Goal: Task Accomplishment & Management: Use online tool/utility

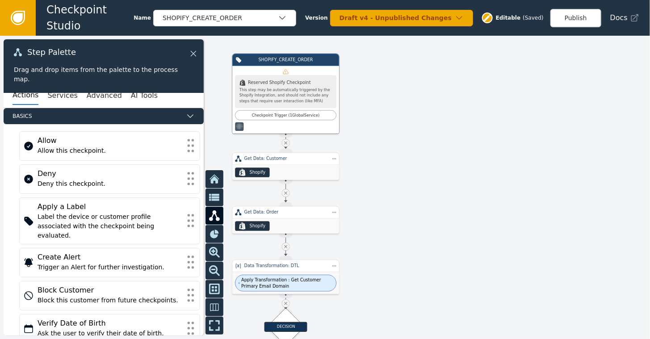
click at [194, 52] on icon at bounding box center [194, 54] width 10 height 10
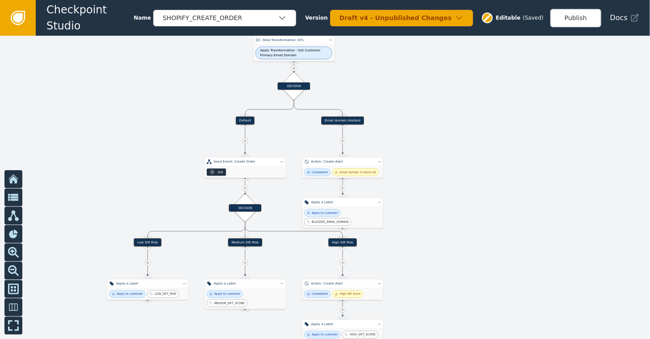
drag, startPoint x: 467, startPoint y: 189, endPoint x: 417, endPoint y: -14, distance: 208.8
click at [417, 0] on html "Checkpoint Studio Name SHOPIFY_CREATE_ORDER Version Draft v4 - Unpublished Chan…" at bounding box center [325, 0] width 650 height 0
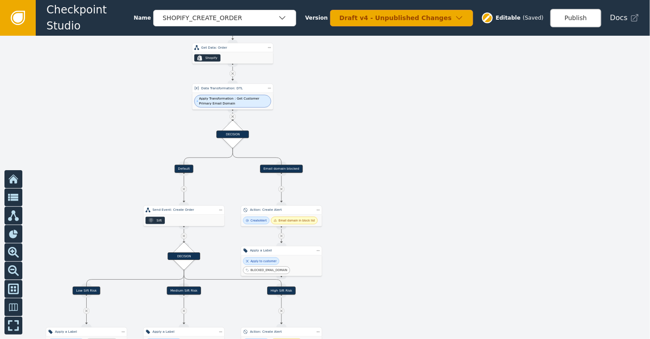
drag, startPoint x: 407, startPoint y: 186, endPoint x: 347, endPoint y: 243, distance: 82.8
click at [347, 243] on div at bounding box center [325, 187] width 650 height 303
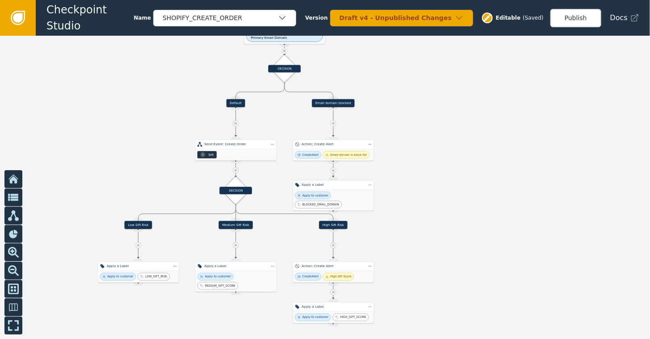
drag, startPoint x: 373, startPoint y: 208, endPoint x: 425, endPoint y: 142, distance: 83.6
click at [425, 142] on div at bounding box center [325, 187] width 650 height 303
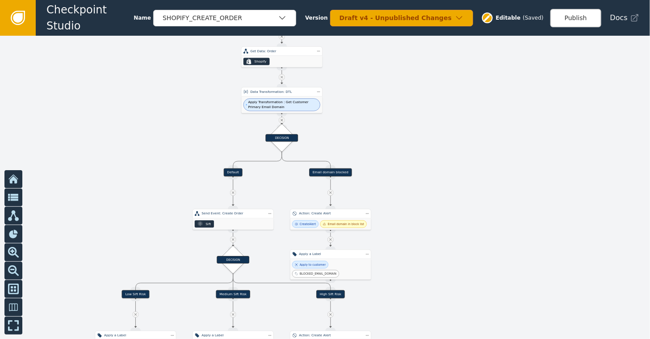
drag, startPoint x: 492, startPoint y: 208, endPoint x: 489, endPoint y: 277, distance: 69.3
click at [489, 277] on div at bounding box center [325, 187] width 650 height 303
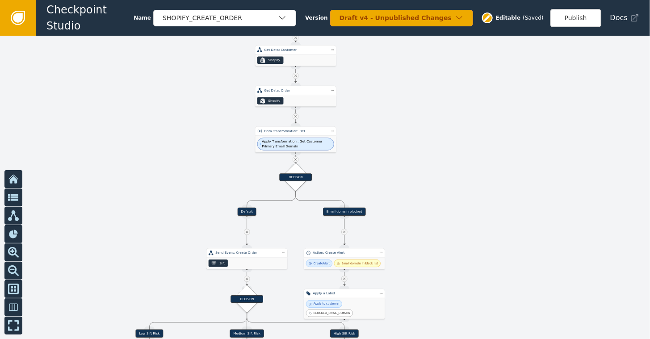
drag, startPoint x: 436, startPoint y: 184, endPoint x: 445, endPoint y: 218, distance: 35.2
click at [445, 218] on div at bounding box center [325, 187] width 650 height 303
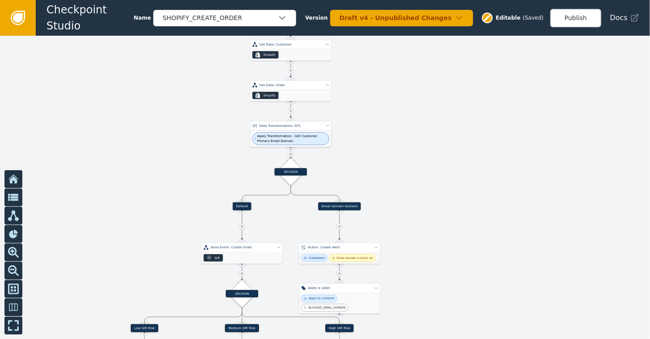
click at [282, 131] on div "Apply Transformation : Get Customer Primary Email Domain" at bounding box center [290, 138] width 81 height 17
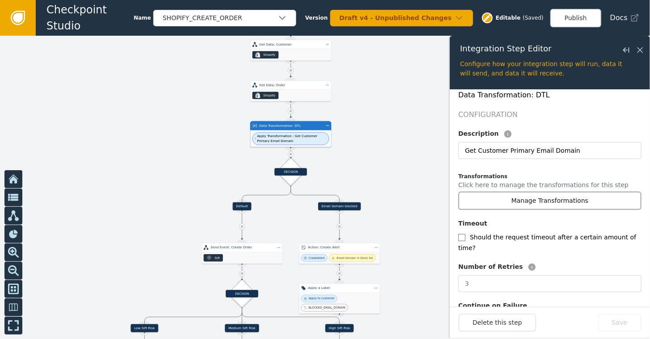
scroll to position [179, 0]
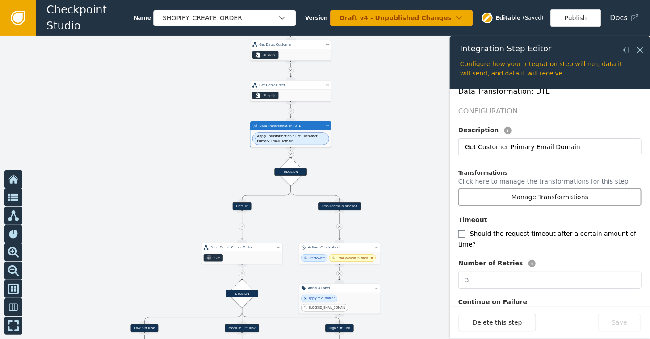
click at [523, 188] on button "Manage Transformations" at bounding box center [549, 197] width 183 height 18
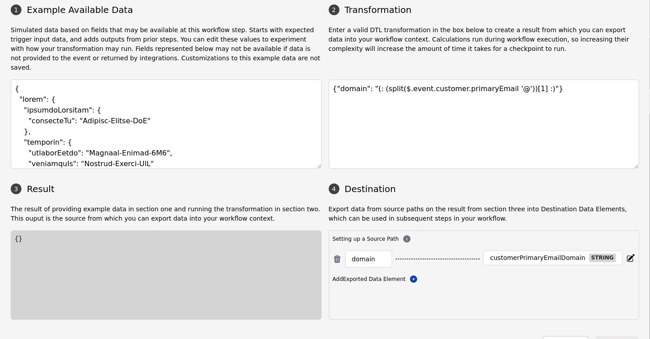
scroll to position [45, 0]
click at [564, 335] on button "Close" at bounding box center [566, 344] width 46 height 18
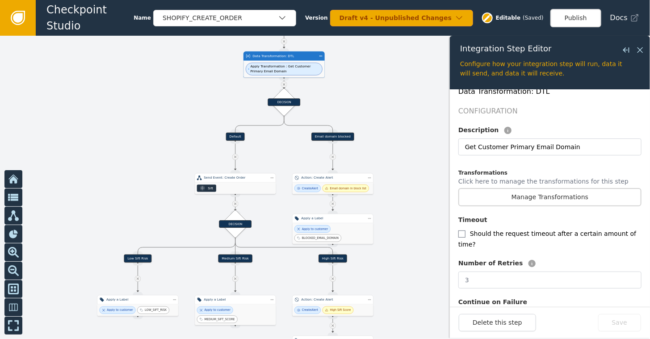
drag, startPoint x: 390, startPoint y: 177, endPoint x: 384, endPoint y: 107, distance: 70.0
click at [384, 107] on div at bounding box center [325, 187] width 650 height 303
click at [282, 104] on div "DECISION" at bounding box center [284, 102] width 33 height 8
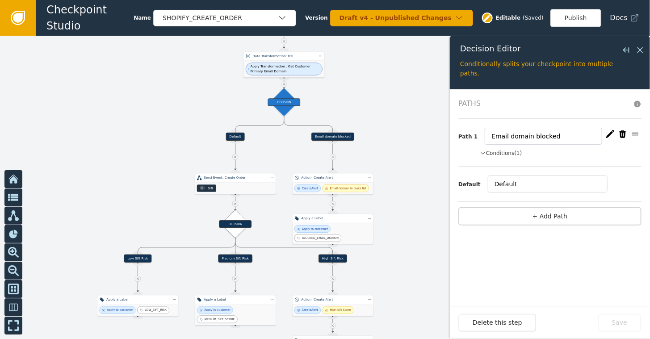
click at [482, 151] on icon "button" at bounding box center [483, 153] width 6 height 8
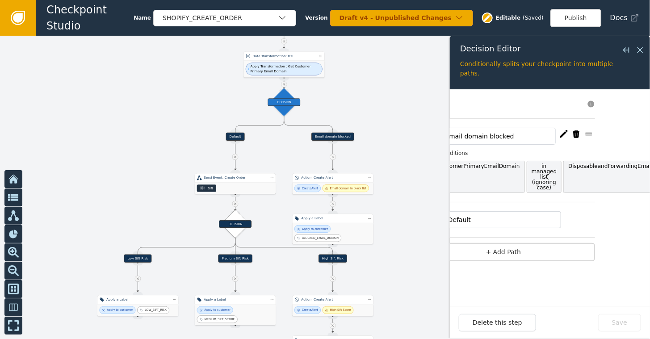
scroll to position [0, 50]
click at [642, 50] on icon at bounding box center [640, 50] width 10 height 10
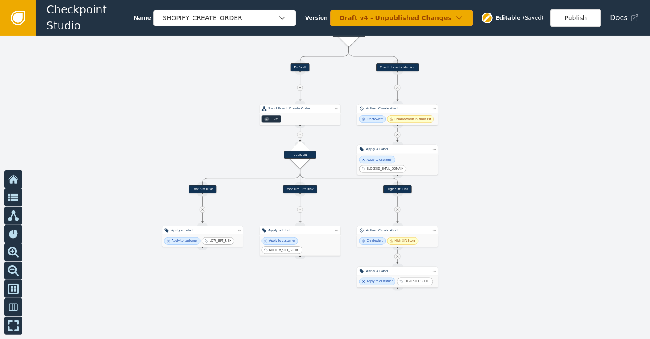
drag, startPoint x: 485, startPoint y: 218, endPoint x: 549, endPoint y: 149, distance: 94.8
click at [549, 149] on div at bounding box center [325, 187] width 650 height 303
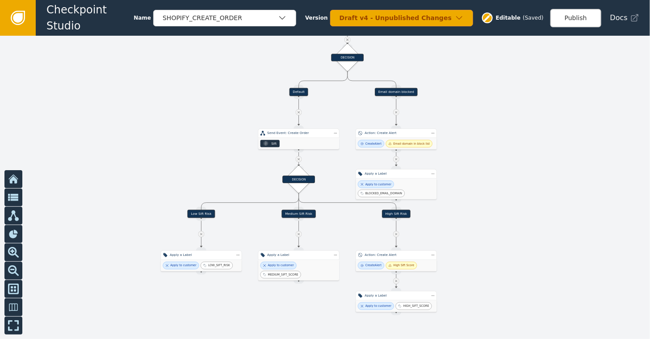
drag, startPoint x: 189, startPoint y: 110, endPoint x: 188, endPoint y: 134, distance: 24.6
click at [188, 134] on div at bounding box center [325, 187] width 650 height 303
click at [17, 13] on icon at bounding box center [18, 18] width 10 height 10
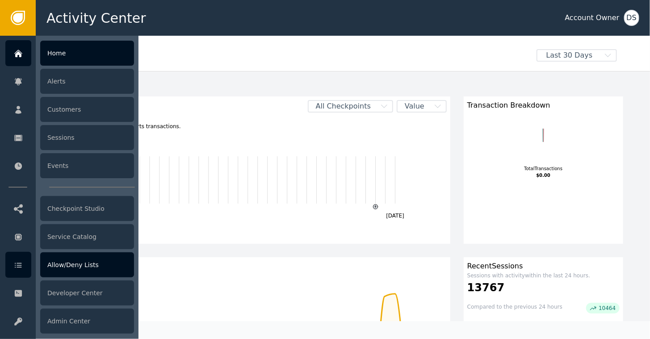
click at [73, 267] on div "Allow/Deny Lists" at bounding box center [87, 264] width 94 height 25
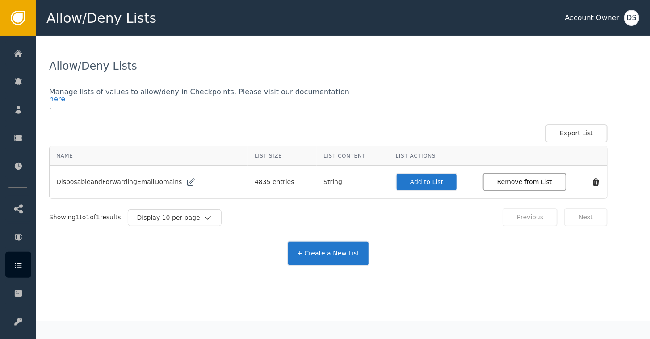
click at [501, 180] on button "Remove from List" at bounding box center [525, 182] width 84 height 18
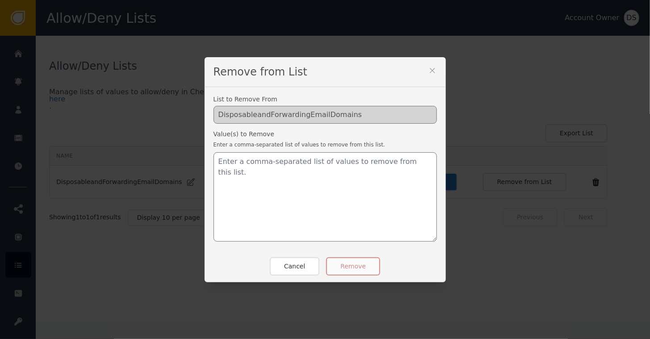
click at [431, 66] on icon at bounding box center [432, 70] width 9 height 9
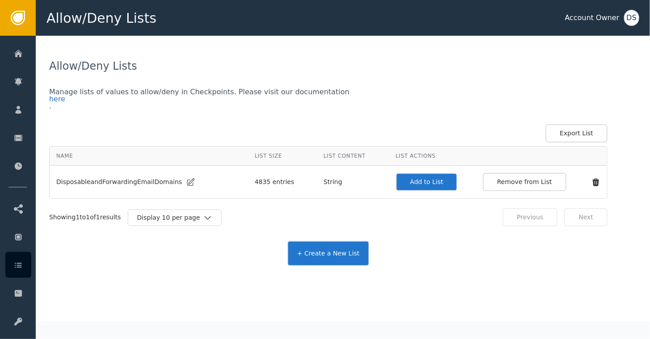
click at [591, 183] on icon at bounding box center [595, 182] width 9 height 9
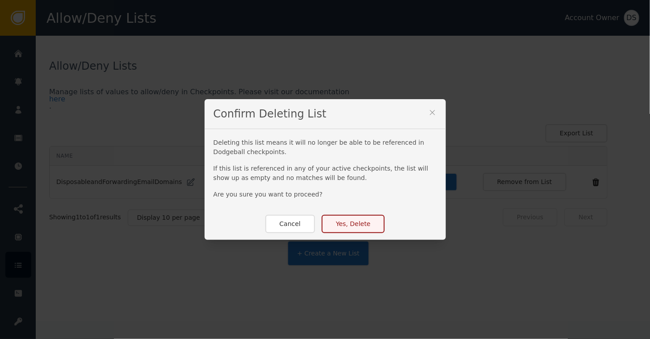
click at [354, 222] on button "Yes, Delete" at bounding box center [353, 224] width 63 height 18
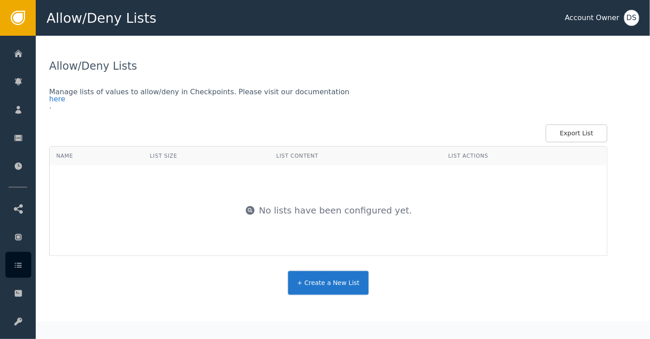
click at [319, 283] on button "+ Create a New List" at bounding box center [328, 282] width 82 height 25
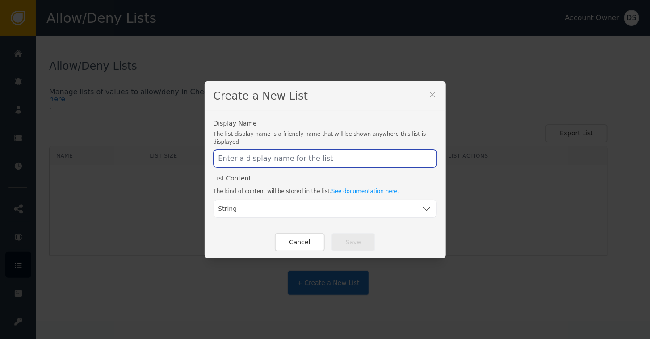
click at [268, 158] on input "text" at bounding box center [325, 159] width 223 height 18
click at [266, 154] on input "text" at bounding box center [325, 159] width 223 height 18
type input "B"
type input "D"
drag, startPoint x: 307, startPoint y: 154, endPoint x: 200, endPoint y: 154, distance: 107.2
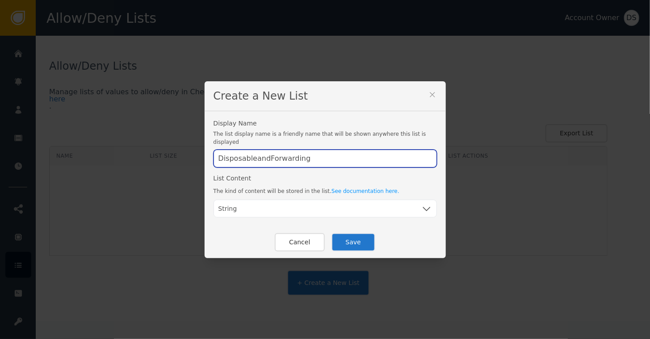
click at [200, 154] on div "Create a New List Display Name The list display name is a friendly name that wi…" at bounding box center [325, 169] width 650 height 339
paste input "EmailDomains"
type input "DisposableandForwardingEmailDomains"
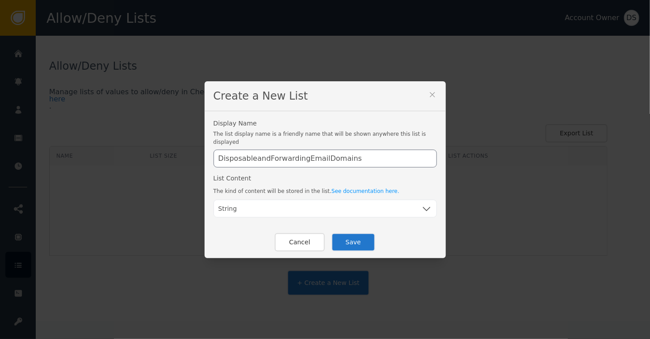
click at [349, 239] on button "Save" at bounding box center [353, 242] width 44 height 18
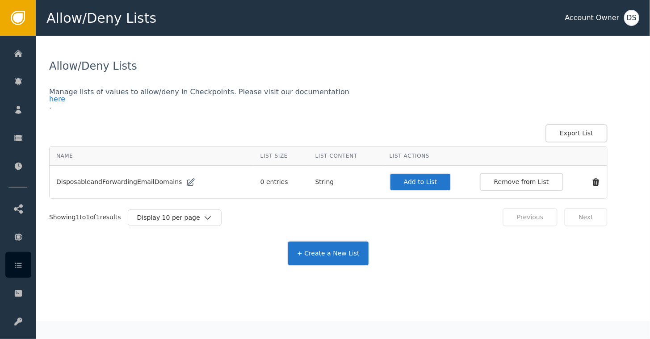
click at [401, 182] on button "Add to List" at bounding box center [421, 182] width 62 height 18
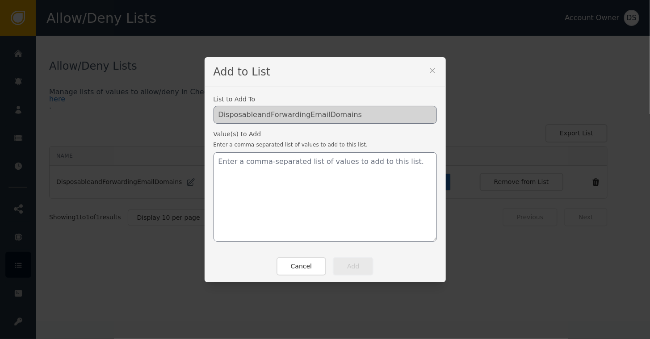
click at [137, 289] on div "Add to List List to Add To DisposableandForwardingEmailDomains Value(s) to Add …" at bounding box center [325, 169] width 650 height 339
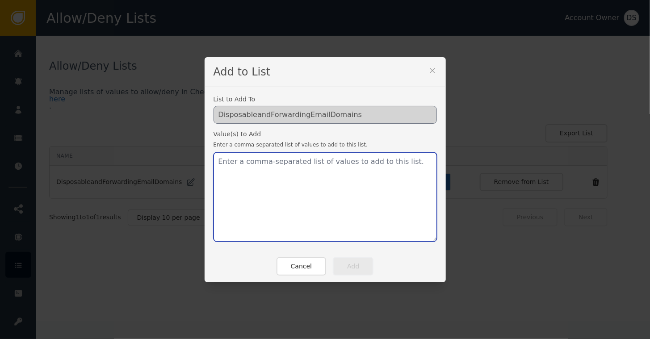
click at [250, 165] on textarea at bounding box center [325, 196] width 223 height 89
paste textarea "[DOMAIN_NAME],[DOMAIN_NAME],[DOMAIN_NAME],[DOMAIN_NAME],[DOMAIN_NAME],[DOMAIN_N…"
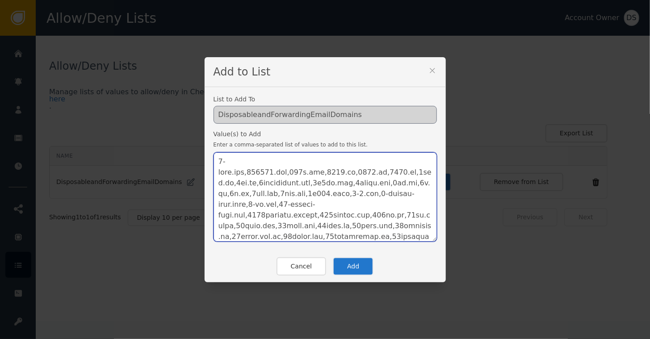
scroll to position [10903, 0]
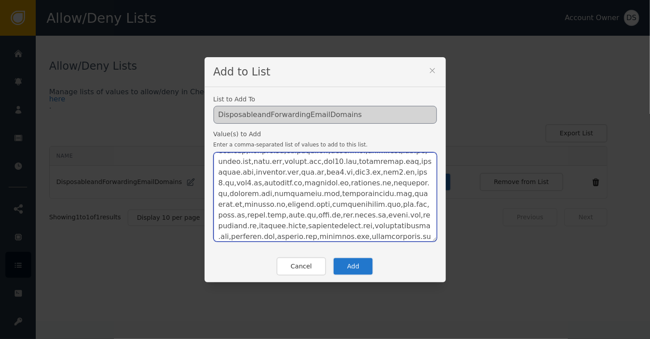
type textarea "[DOMAIN_NAME],[DOMAIN_NAME],[DOMAIN_NAME],[DOMAIN_NAME],[DOMAIN_NAME],[DOMAIN_N…"
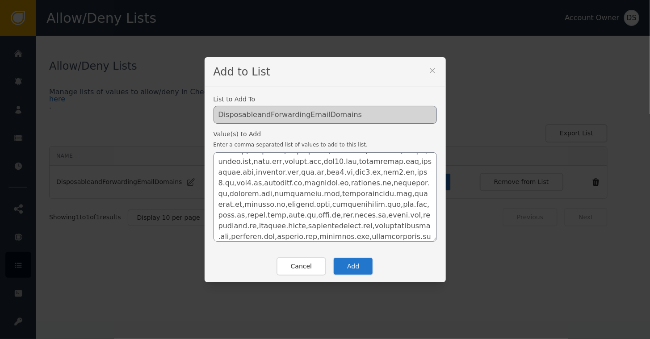
click at [356, 268] on button "Add" at bounding box center [353, 266] width 41 height 18
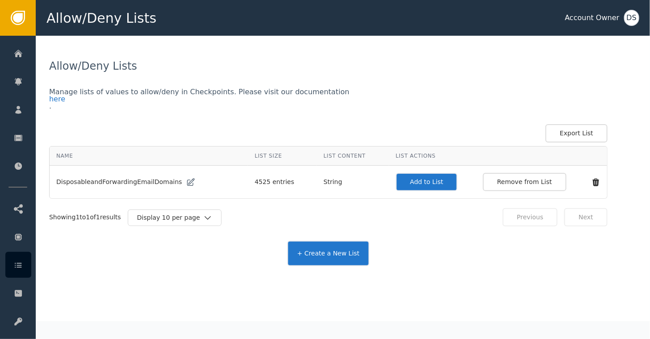
click at [402, 183] on button "Add to List" at bounding box center [427, 182] width 62 height 18
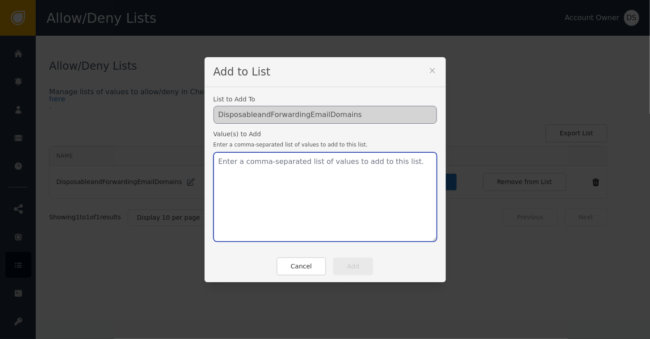
click at [249, 160] on textarea at bounding box center [325, 196] width 223 height 89
paste textarea "[DOMAIN_NAME], [DOMAIN_NAME], [DOMAIN_NAME], [DOMAIN_NAME], [DOMAIN_NAME], [DOM…"
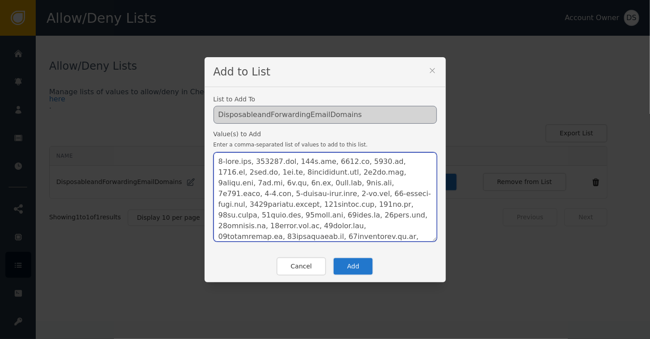
scroll to position [740, 0]
type textarea "[DOMAIN_NAME], [DOMAIN_NAME], [DOMAIN_NAME], [DOMAIN_NAME], [DOMAIN_NAME], [DOM…"
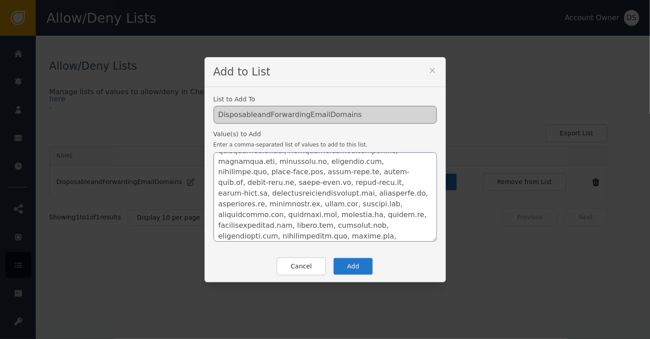
click at [344, 268] on button "Add" at bounding box center [353, 266] width 41 height 18
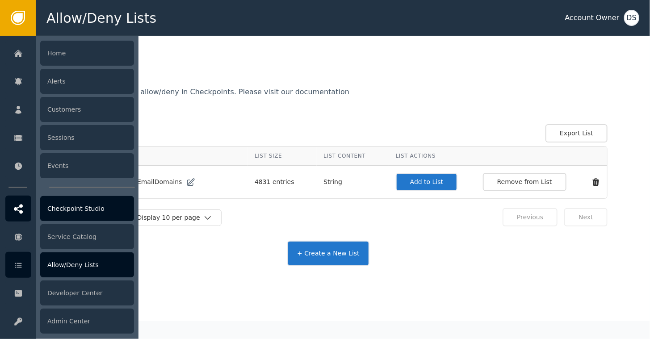
click at [25, 208] on div at bounding box center [18, 209] width 26 height 26
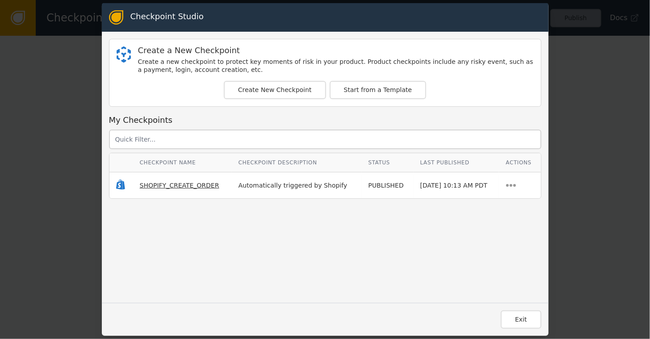
click at [148, 188] on span "SHOPIFY_CREATE_ORDER" at bounding box center [180, 185] width 80 height 7
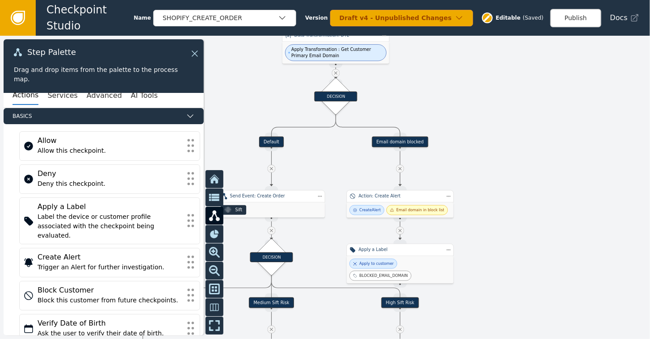
drag, startPoint x: 455, startPoint y: 226, endPoint x: 505, endPoint y: -5, distance: 235.9
click at [505, 0] on html "Checkpoint Studio Name SHOPIFY_CREATE_ORDER Version Draft v4 - Unpublished Chan…" at bounding box center [325, 0] width 650 height 0
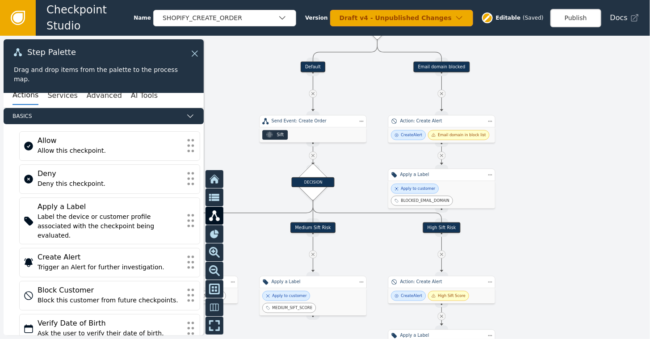
drag, startPoint x: 510, startPoint y: 167, endPoint x: 551, endPoint y: 88, distance: 88.9
click at [551, 88] on div at bounding box center [325, 187] width 650 height 303
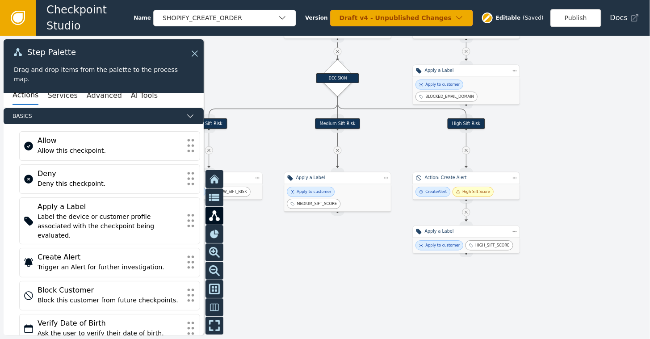
drag, startPoint x: 530, startPoint y: 183, endPoint x: 554, endPoint y: 82, distance: 103.5
click at [554, 82] on div at bounding box center [325, 187] width 650 height 303
drag, startPoint x: 340, startPoint y: 201, endPoint x: 339, endPoint y: 249, distance: 48.7
click at [327, 238] on div "Create Alert Priority: LOW" at bounding box center [337, 245] width 107 height 15
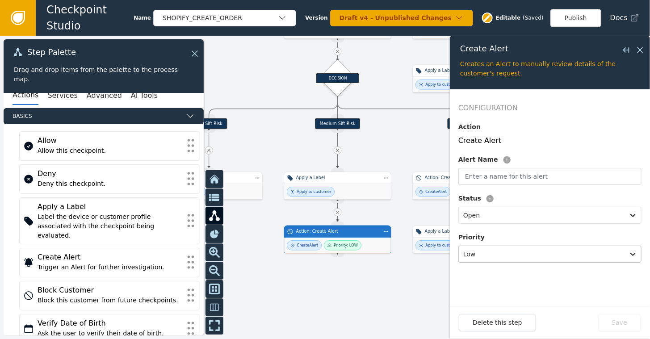
click at [479, 256] on div at bounding box center [541, 254] width 157 height 13
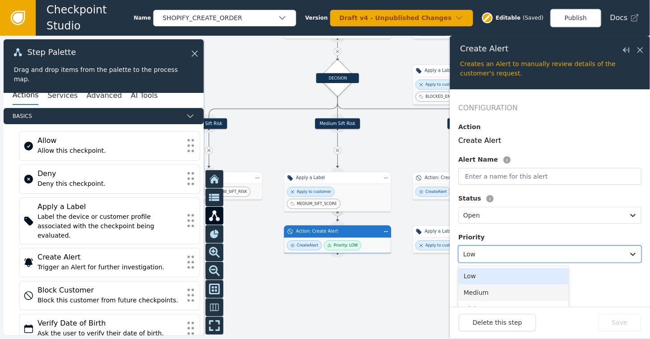
click at [475, 291] on div "Medium" at bounding box center [513, 293] width 110 height 17
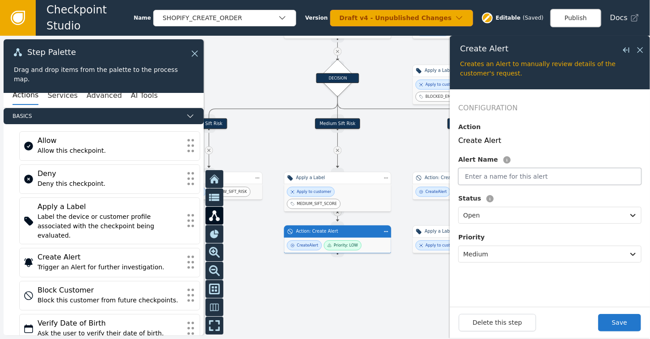
click at [477, 179] on input "text" at bounding box center [549, 176] width 183 height 17
type input "d"
click at [507, 181] on input "d" at bounding box center [549, 176] width 183 height 17
type input "Medium Sift Score"
click at [622, 318] on button "Save" at bounding box center [619, 322] width 43 height 17
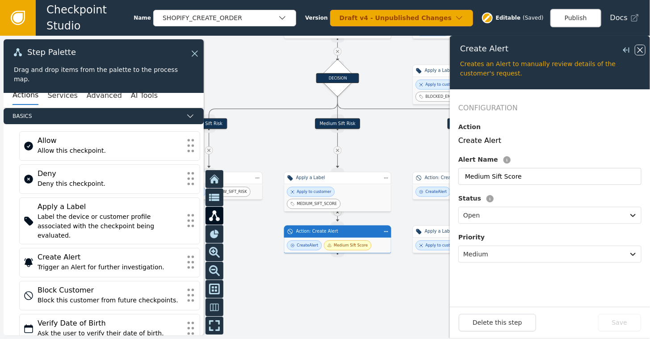
click at [641, 48] on icon at bounding box center [640, 50] width 10 height 10
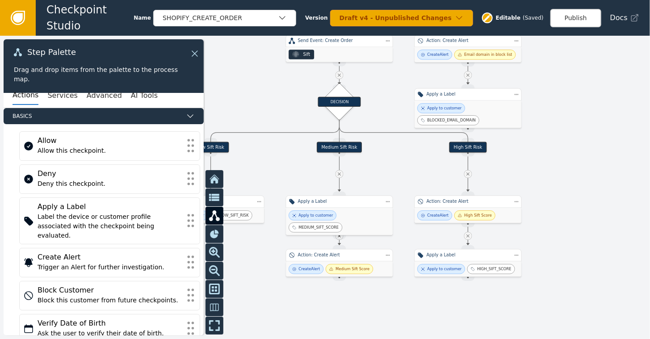
drag, startPoint x: 574, startPoint y: 140, endPoint x: 576, endPoint y: 163, distance: 23.7
click at [576, 163] on div at bounding box center [325, 187] width 650 height 303
click at [193, 52] on icon at bounding box center [194, 54] width 10 height 10
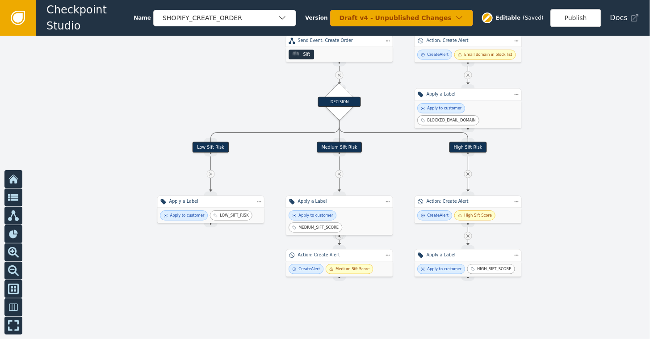
click at [17, 16] on icon at bounding box center [18, 18] width 10 height 10
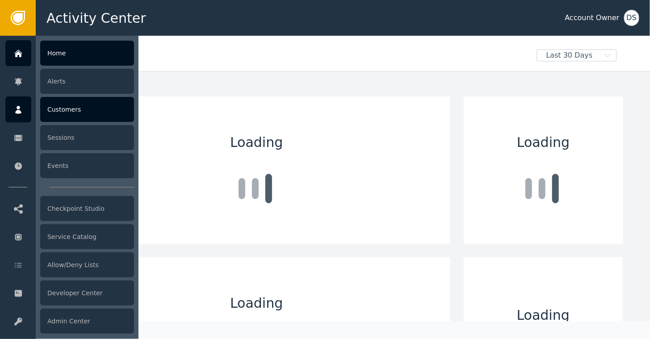
click at [61, 109] on div "Customers" at bounding box center [87, 109] width 94 height 25
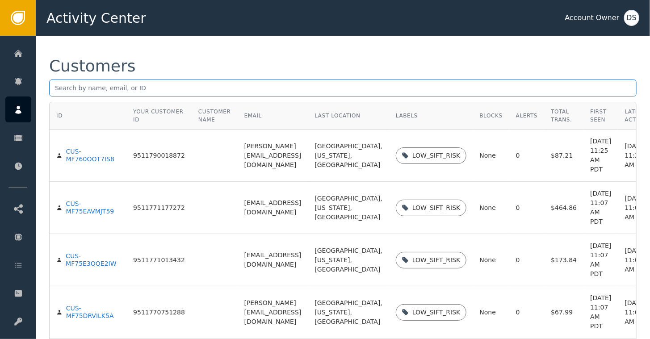
click at [159, 84] on input "text" at bounding box center [342, 88] width 587 height 17
type input "ryankirk"
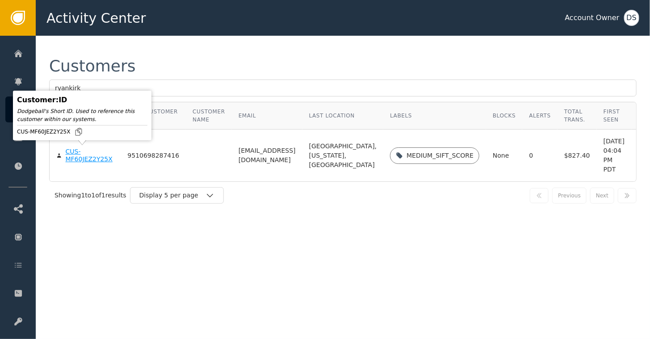
click at [71, 157] on div "CUS-MF60JEZ2Y25X" at bounding box center [90, 156] width 49 height 16
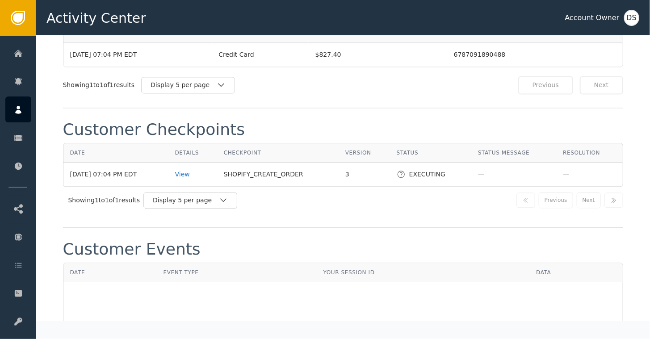
scroll to position [893, 0]
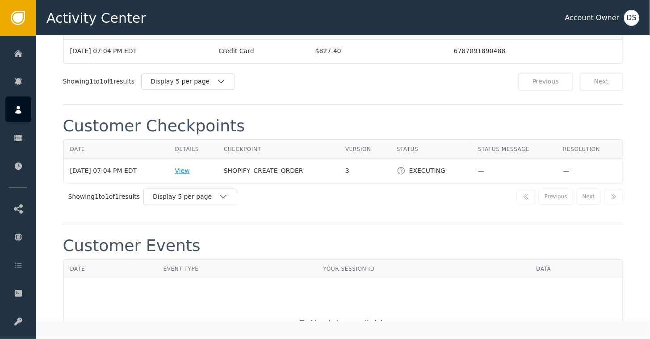
click at [189, 166] on div "View" at bounding box center [192, 170] width 35 height 9
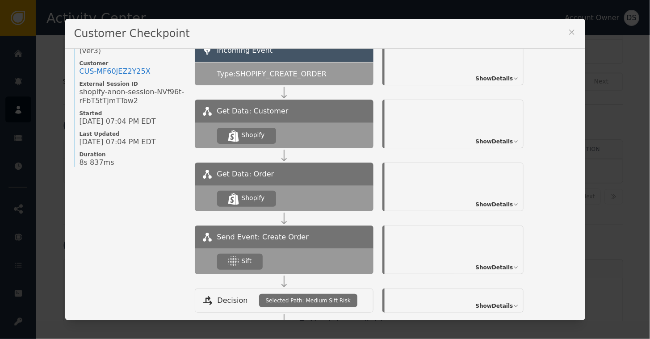
scroll to position [45, 0]
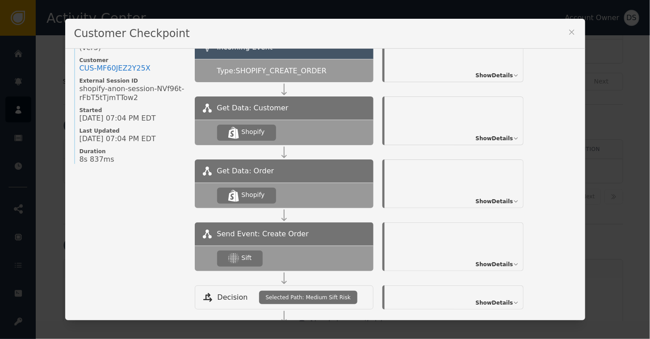
click at [485, 199] on span "Show Details" at bounding box center [495, 201] width 38 height 8
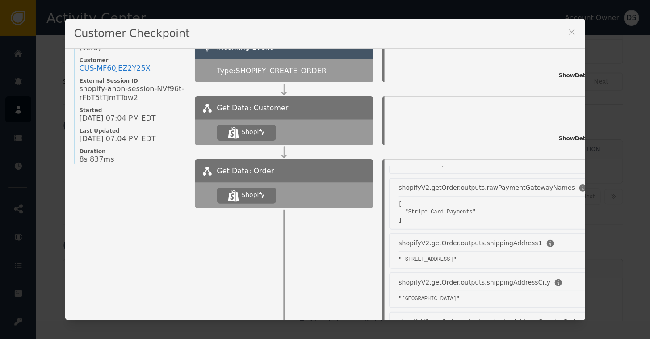
scroll to position [625, 0]
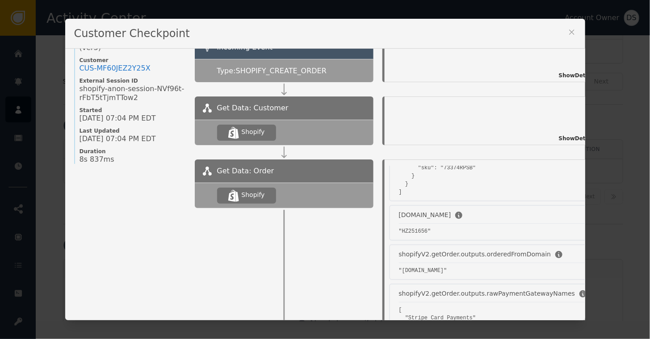
click at [569, 33] on icon at bounding box center [571, 32] width 5 height 5
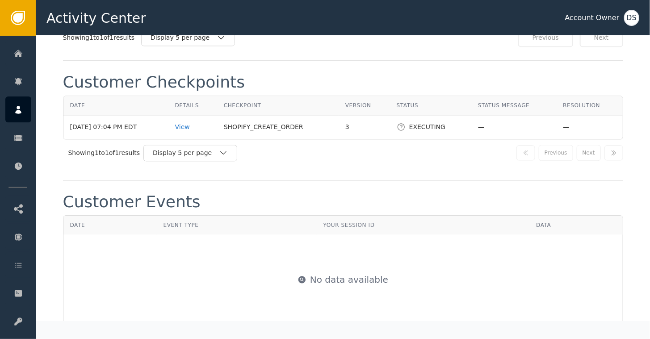
scroll to position [938, 0]
click at [190, 121] on div "View" at bounding box center [192, 125] width 35 height 9
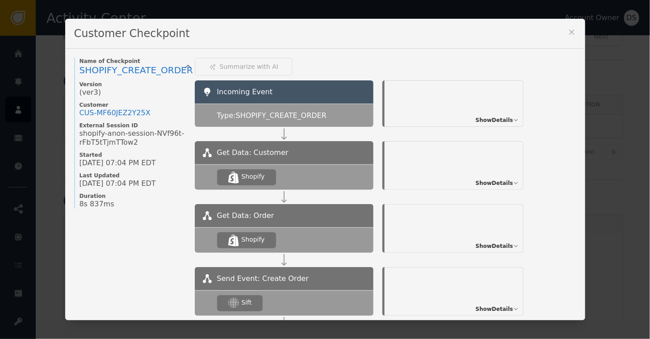
click at [493, 119] on span "Show Details" at bounding box center [495, 120] width 38 height 8
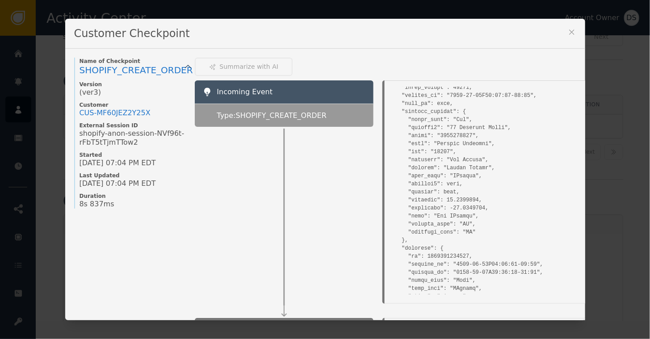
scroll to position [1697, 0]
click at [567, 30] on icon at bounding box center [571, 32] width 9 height 9
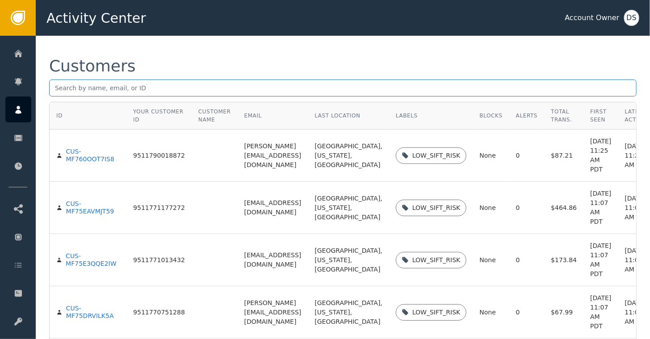
click at [87, 87] on input "text" at bounding box center [342, 88] width 587 height 17
click at [133, 89] on input "text" at bounding box center [342, 88] width 587 height 17
type input "ryankirk"
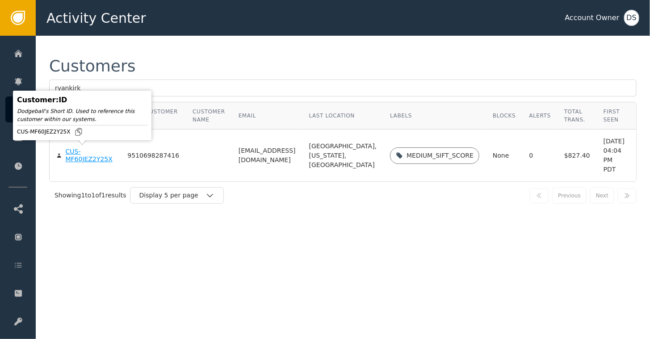
click at [74, 156] on div "CUS-MF60JEZ2Y25X" at bounding box center [90, 156] width 49 height 16
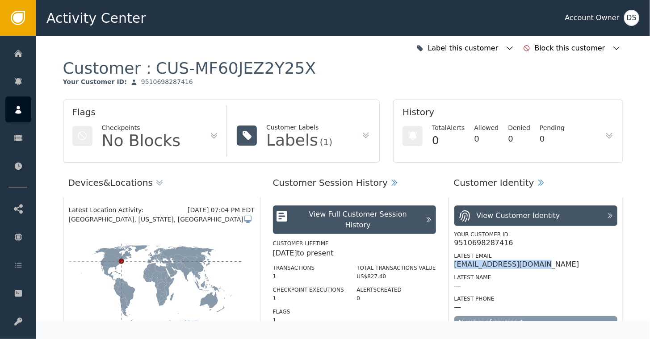
drag, startPoint x: 530, startPoint y: 268, endPoint x: 447, endPoint y: 265, distance: 83.6
click at [448, 265] on div "View Customer Identity Your Customer ID 9510698287416 Latest Email [EMAIL_ADDRE…" at bounding box center [535, 265] width 175 height 137
copy div "[EMAIL_ADDRESS][DOMAIN_NAME]"
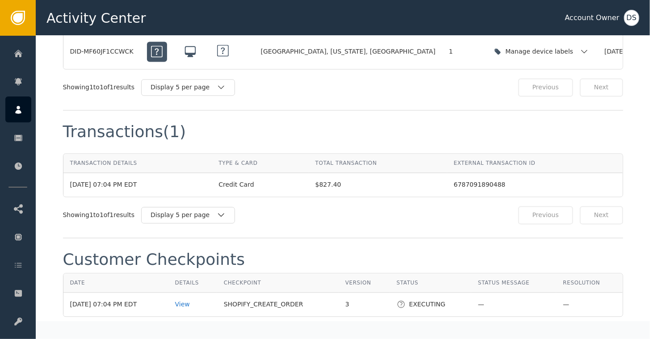
scroll to position [893, 0]
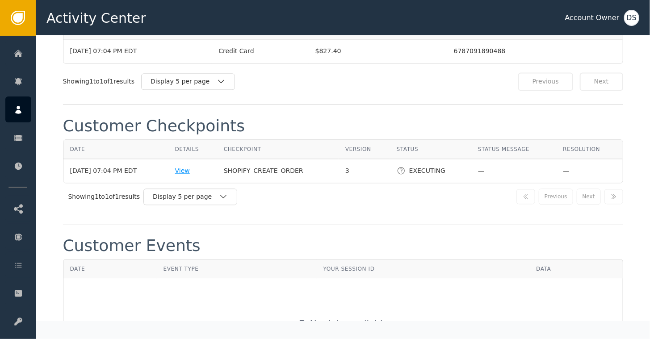
click at [192, 166] on div "View" at bounding box center [192, 170] width 35 height 9
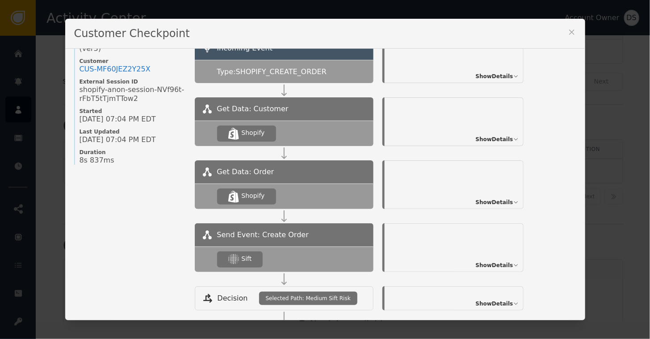
scroll to position [45, 0]
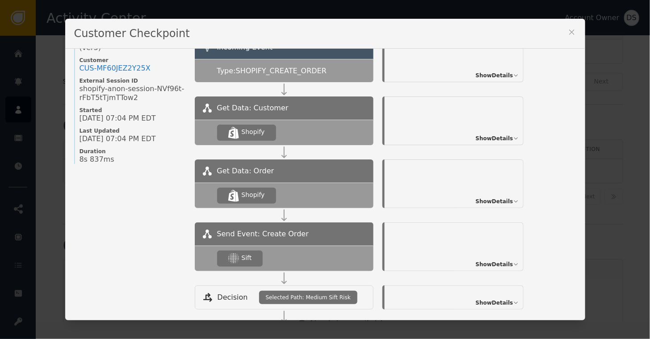
click at [488, 200] on span "Show Details" at bounding box center [495, 201] width 38 height 8
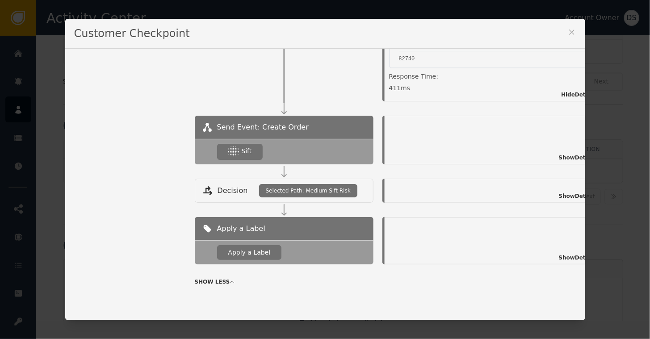
scroll to position [331, 0]
click at [566, 154] on span "Show Details" at bounding box center [578, 158] width 38 height 8
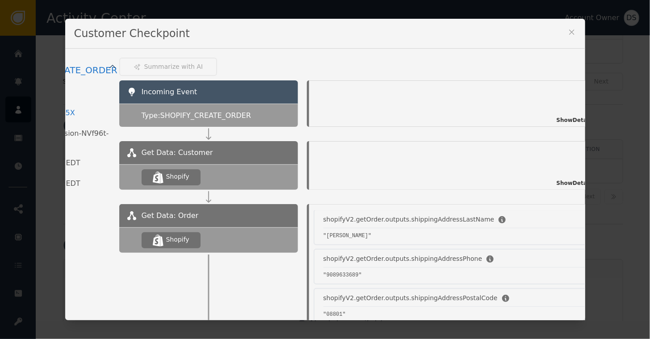
scroll to position [0, 109]
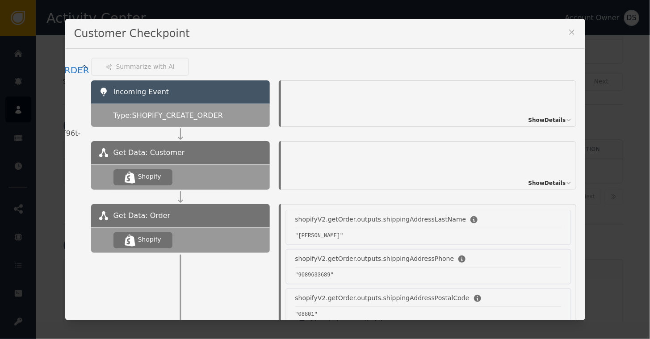
click at [530, 116] on span "Show Details" at bounding box center [547, 120] width 38 height 8
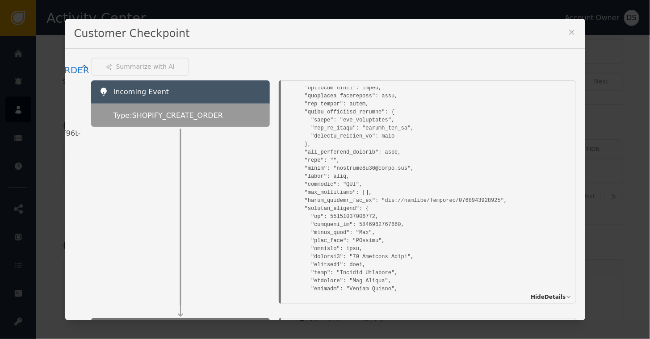
scroll to position [1965, 0]
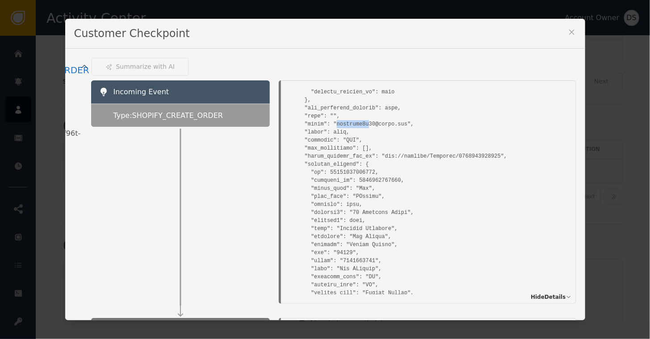
drag, startPoint x: 322, startPoint y: 125, endPoint x: 355, endPoint y: 131, distance: 34.2
drag, startPoint x: 355, startPoint y: 131, endPoint x: 469, endPoint y: 145, distance: 114.7
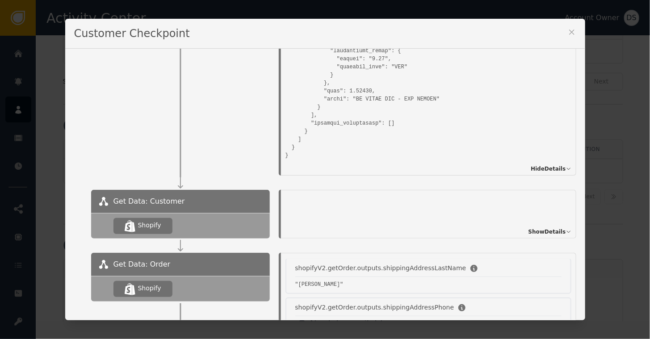
scroll to position [134, 109]
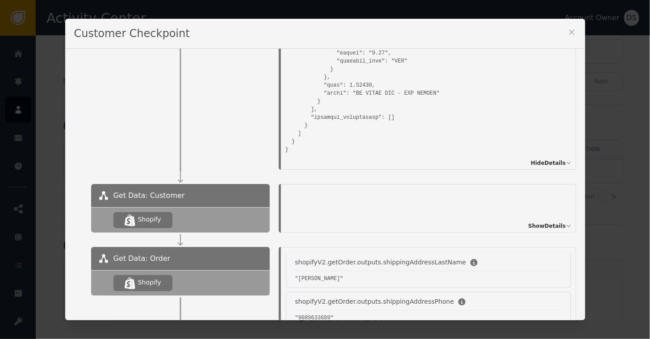
click at [569, 32] on icon at bounding box center [571, 32] width 9 height 9
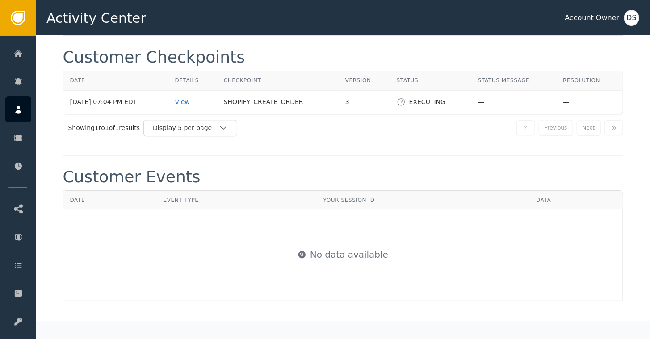
scroll to position [963, 0]
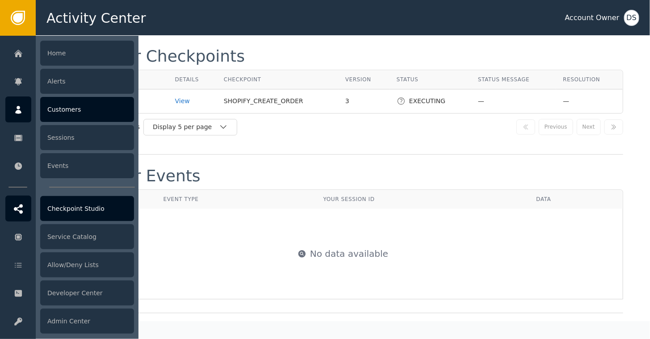
click at [21, 207] on icon at bounding box center [18, 208] width 9 height 9
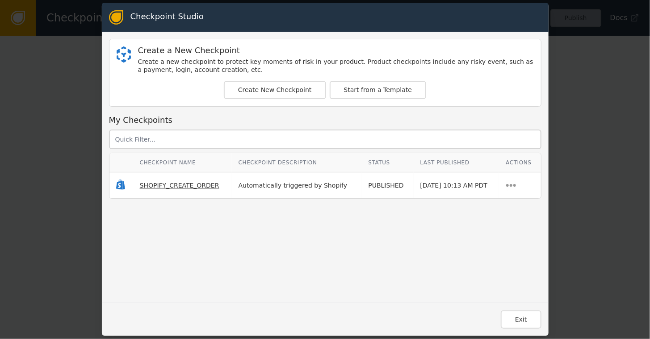
click at [183, 186] on span "SHOPIFY_CREATE_ORDER" at bounding box center [180, 185] width 80 height 7
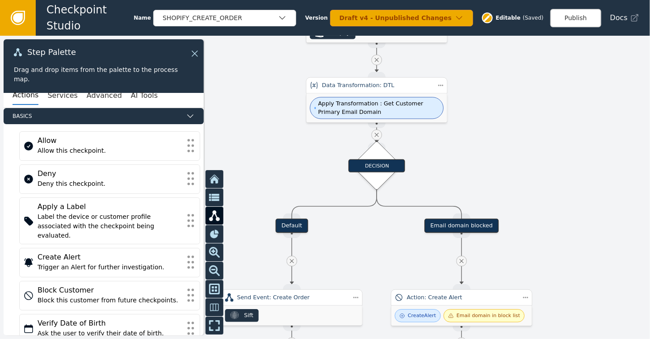
drag, startPoint x: 409, startPoint y: 201, endPoint x: 528, endPoint y: -14, distance: 246.1
click at [528, 0] on html "Checkpoint Studio Name SHOPIFY_CREATE_ORDER Version Draft v4 - Unpublished Chan…" at bounding box center [325, 0] width 650 height 0
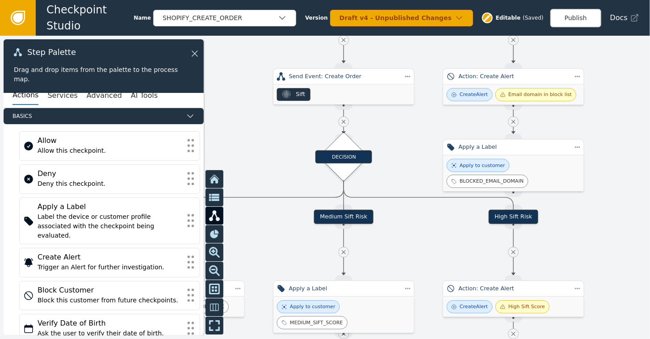
drag, startPoint x: 551, startPoint y: 172, endPoint x: 601, endPoint y: -47, distance: 225.0
click at [601, 0] on html "Checkpoint Studio Name SHOPIFY_CREATE_ORDER Version Draft v4 - Unpublished Chan…" at bounding box center [325, 0] width 650 height 0
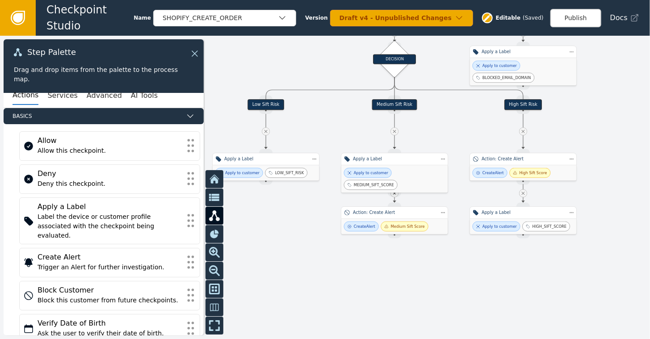
drag, startPoint x: 608, startPoint y: 211, endPoint x: 592, endPoint y: 122, distance: 90.3
click at [592, 122] on div at bounding box center [325, 187] width 650 height 303
click at [379, 216] on div "Action: Create Alert" at bounding box center [394, 212] width 107 height 13
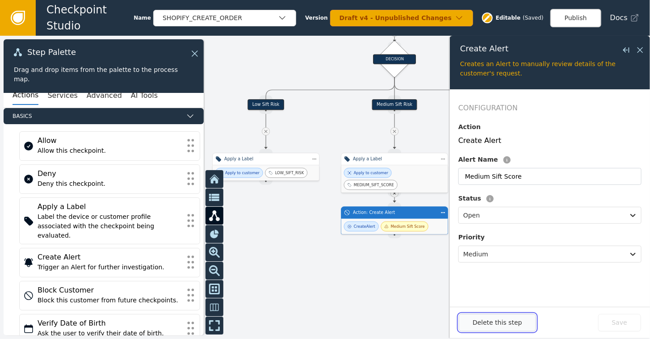
click at [488, 324] on button "Delete this step" at bounding box center [497, 322] width 77 height 17
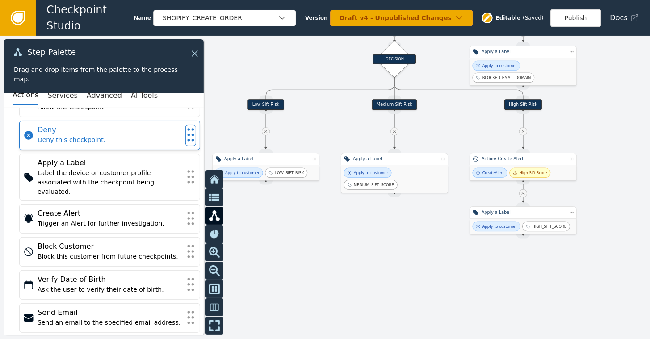
scroll to position [45, 0]
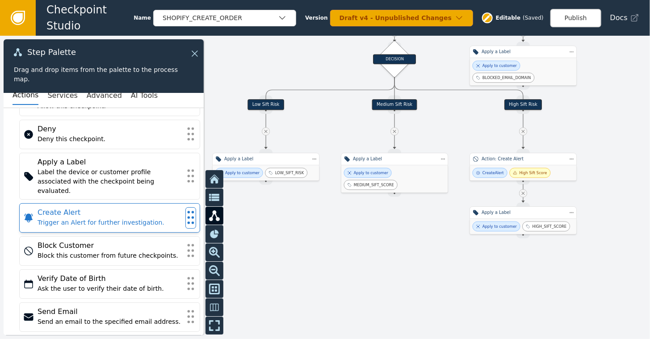
click at [49, 207] on div "Create Alert" at bounding box center [110, 212] width 144 height 11
click at [49, 218] on div "Trigger an Alert for further investigation." at bounding box center [110, 222] width 144 height 9
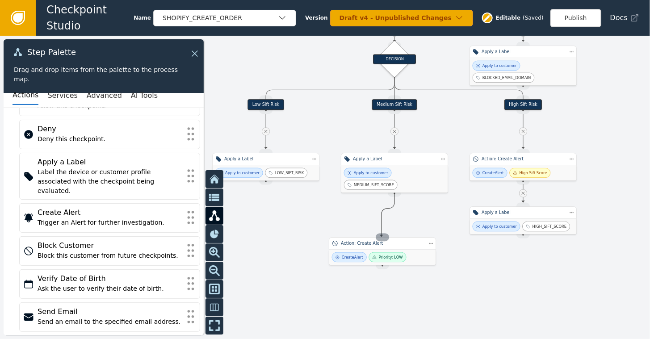
drag, startPoint x: 392, startPoint y: 182, endPoint x: 381, endPoint y: 237, distance: 55.9
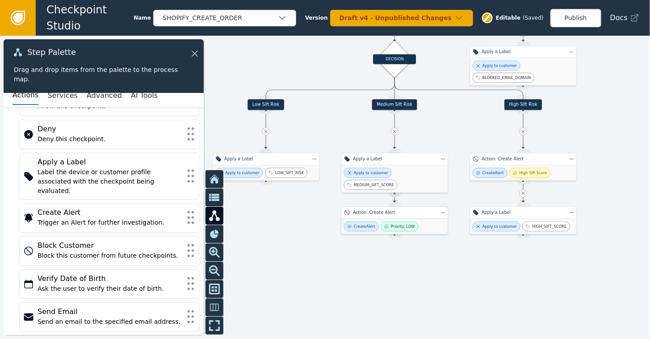
click at [373, 222] on div "Create Alert" at bounding box center [361, 227] width 35 height 10
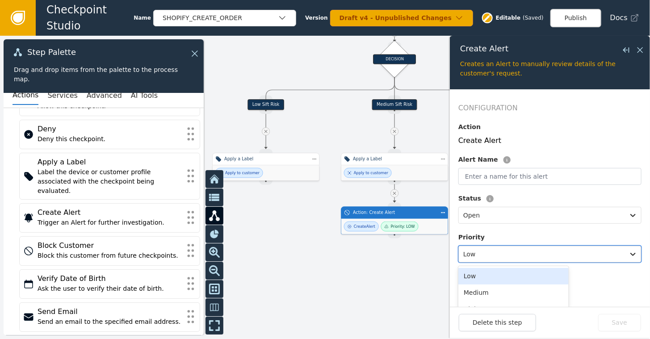
click at [490, 255] on div at bounding box center [541, 254] width 157 height 13
click at [467, 288] on div "Medium" at bounding box center [513, 293] width 110 height 17
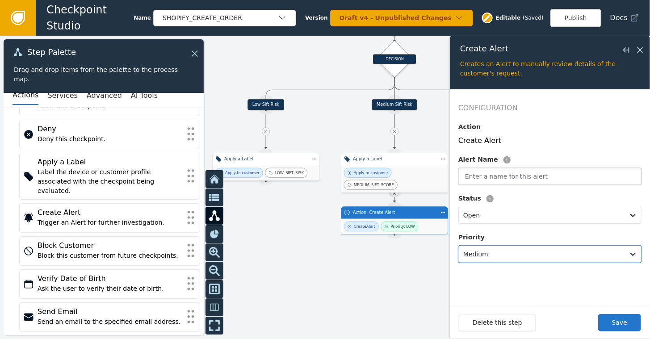
click at [590, 175] on input "text" at bounding box center [549, 176] width 183 height 17
type input "Medium Sift Score"
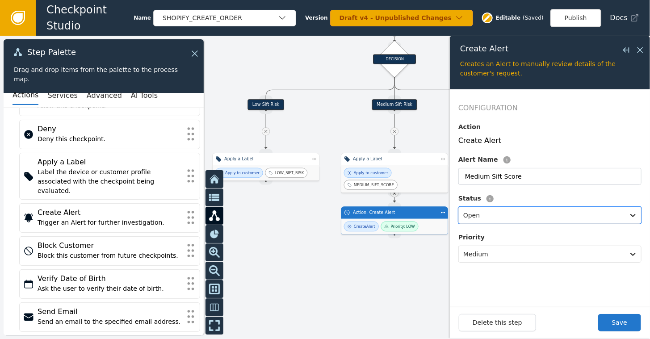
click at [568, 275] on div "Configuration Action Create Alert Alert Name Medium Sift Score Status option Op…" at bounding box center [549, 194] width 183 height 182
click at [580, 212] on div at bounding box center [541, 215] width 157 height 13
click at [621, 323] on button "Save" at bounding box center [619, 322] width 43 height 17
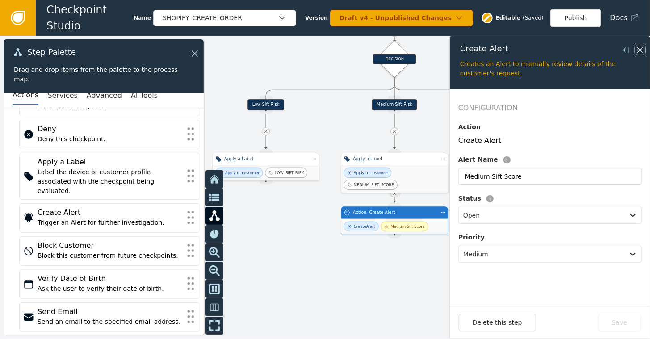
click at [642, 46] on icon at bounding box center [640, 50] width 10 height 10
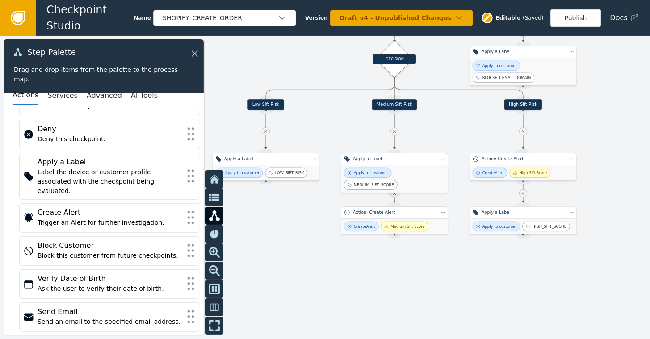
click at [391, 218] on div "Action: Create Alert" at bounding box center [394, 212] width 107 height 13
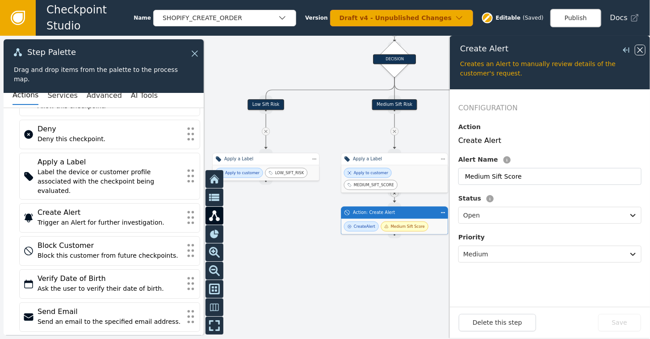
click at [642, 48] on icon at bounding box center [639, 49] width 5 height 5
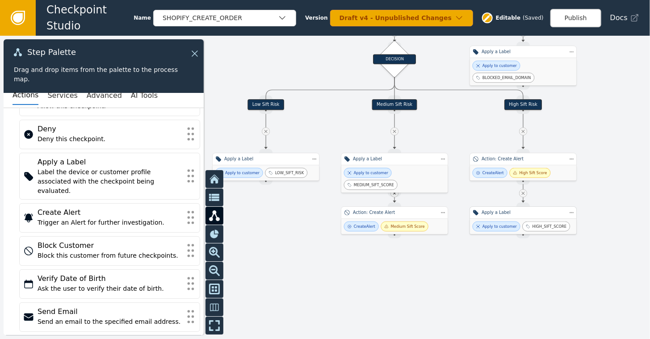
click at [528, 214] on div "Apply a Label" at bounding box center [523, 212] width 83 height 6
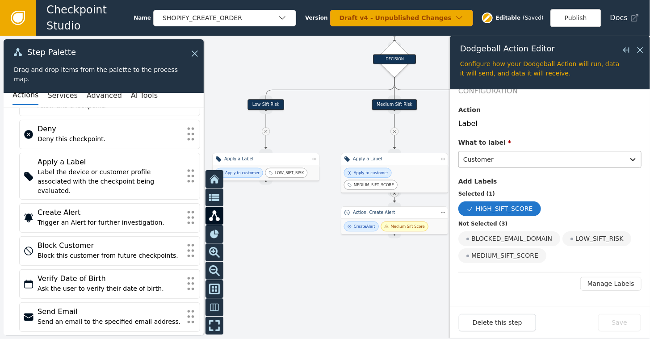
scroll to position [17, 0]
click at [642, 49] on icon at bounding box center [640, 50] width 10 height 10
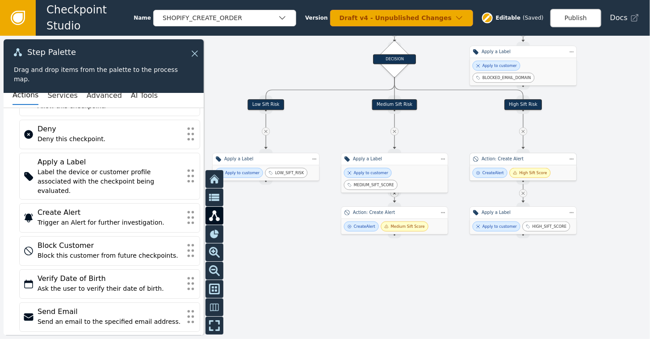
click at [507, 161] on div "Action: Create Alert" at bounding box center [523, 159] width 83 height 6
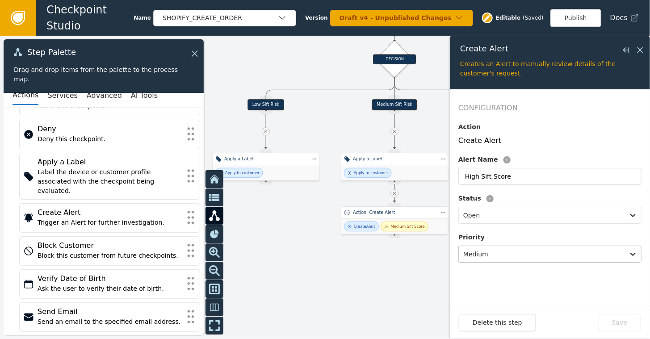
click at [476, 255] on div at bounding box center [541, 254] width 157 height 13
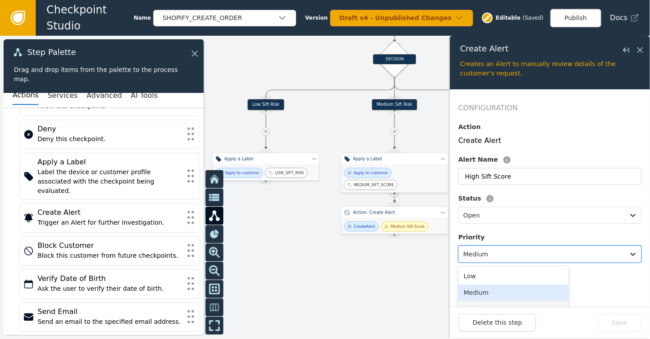
click at [474, 302] on div "High" at bounding box center [513, 309] width 110 height 17
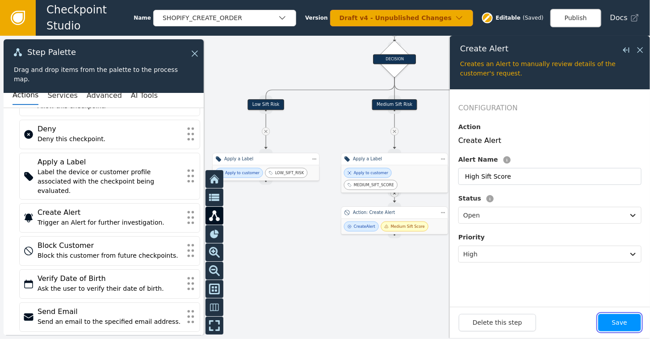
click at [615, 325] on button "Save" at bounding box center [619, 322] width 43 height 17
click at [640, 48] on icon at bounding box center [640, 50] width 10 height 10
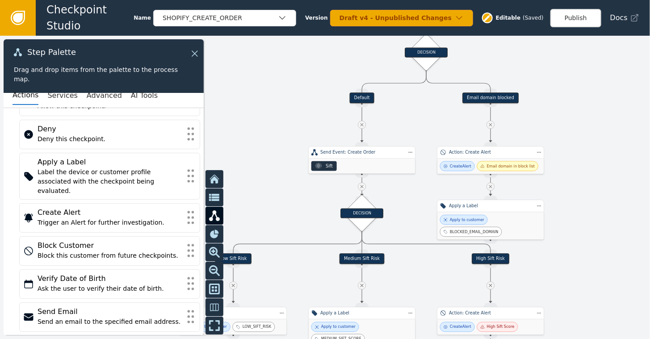
drag, startPoint x: 585, startPoint y: 113, endPoint x: 553, endPoint y: 263, distance: 153.6
click at [553, 263] on div at bounding box center [325, 187] width 650 height 303
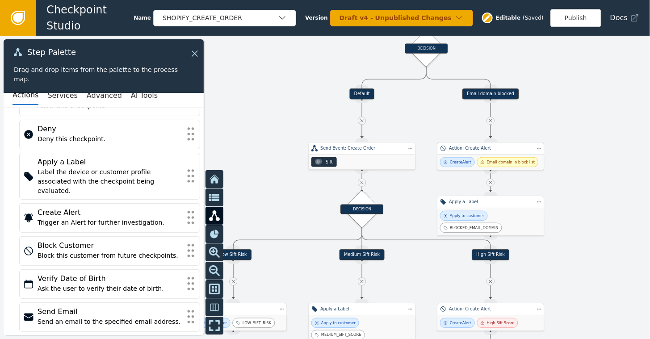
click at [475, 154] on div "Action: Create Alert" at bounding box center [490, 148] width 107 height 13
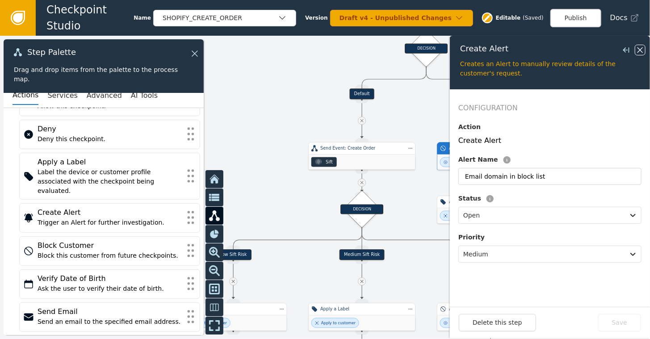
click at [638, 50] on icon at bounding box center [640, 50] width 10 height 10
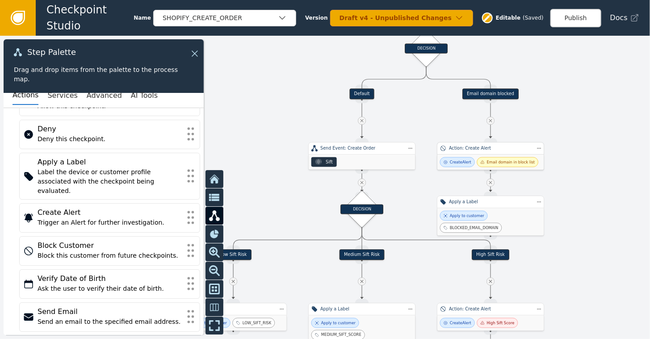
click at [478, 150] on div "Action: Create Alert" at bounding box center [490, 148] width 83 height 6
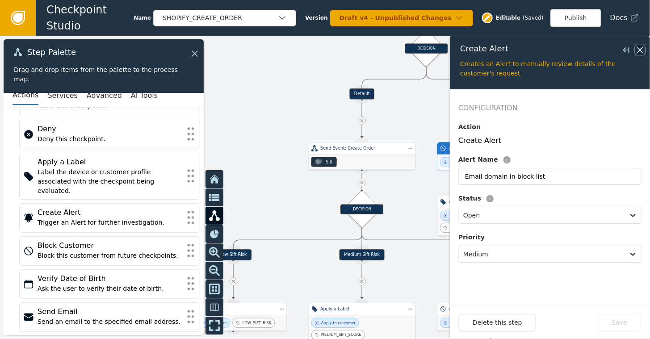
click at [641, 48] on icon at bounding box center [639, 49] width 5 height 5
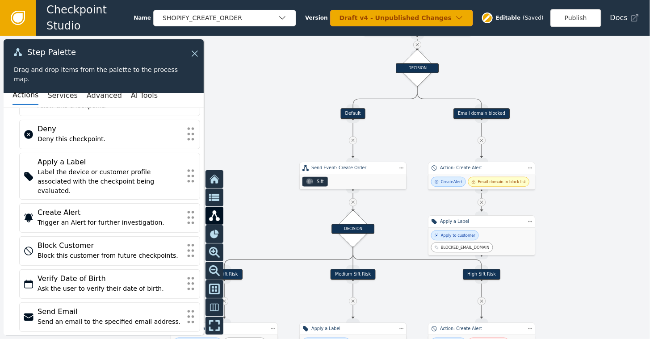
drag, startPoint x: 577, startPoint y: 202, endPoint x: 568, endPoint y: 222, distance: 21.6
click at [568, 222] on div at bounding box center [325, 187] width 650 height 303
click at [418, 65] on div "DECISION" at bounding box center [417, 68] width 43 height 10
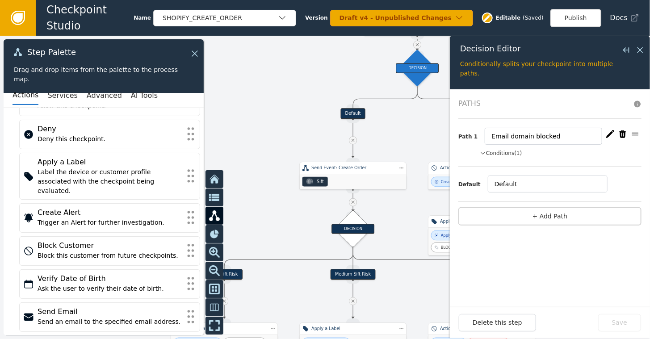
click at [503, 154] on button "Conditions (1)" at bounding box center [501, 153] width 42 height 8
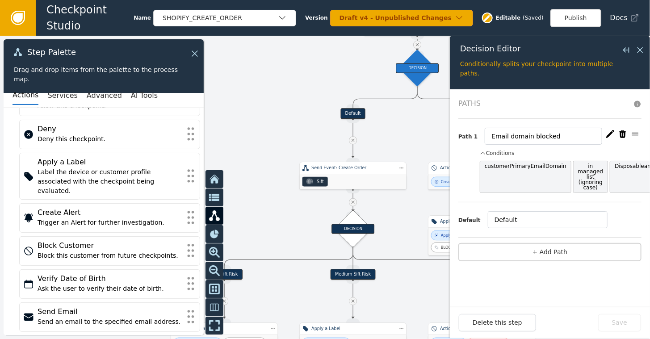
click at [607, 132] on icon "button" at bounding box center [610, 134] width 9 height 9
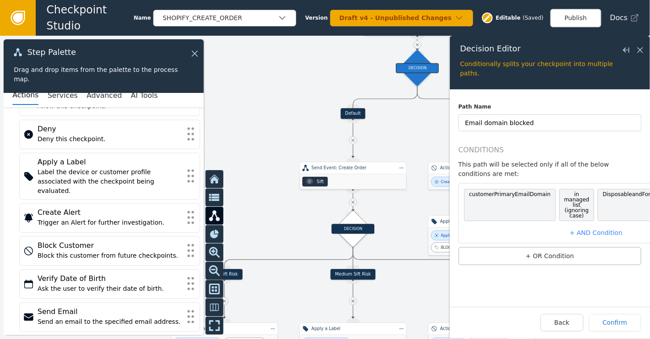
click at [598, 189] on span "DisposableandForwardingEmailDomains" at bounding box center [656, 205] width 117 height 32
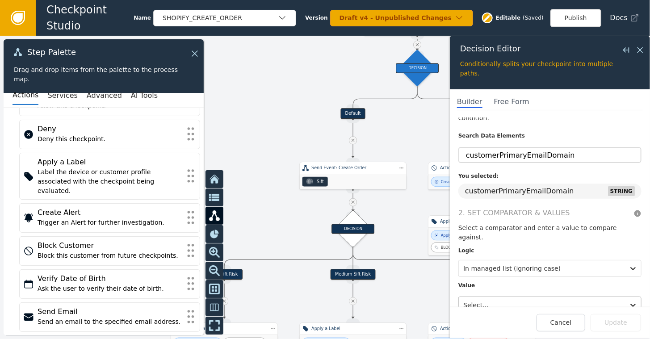
scroll to position [46, 0]
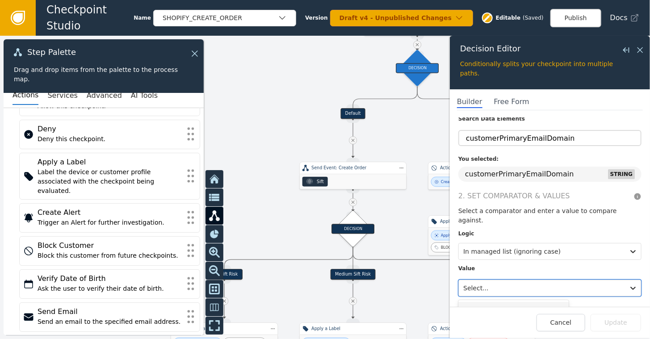
click at [529, 287] on div "1 result available. Use Up and Down to choose options, press Enter to select th…" at bounding box center [549, 288] width 183 height 17
click at [509, 302] on div "DisposableandForwardingEmailDomains" at bounding box center [513, 310] width 110 height 17
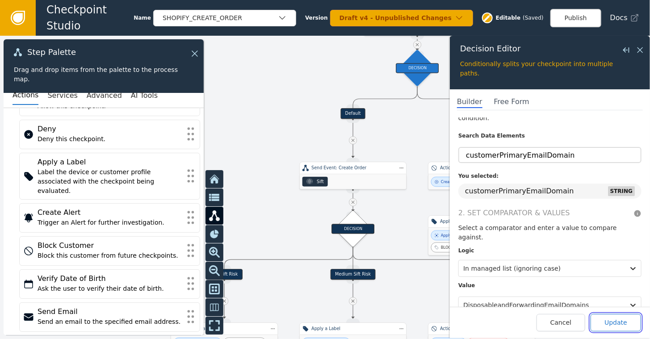
click at [614, 322] on button "Update" at bounding box center [616, 322] width 50 height 17
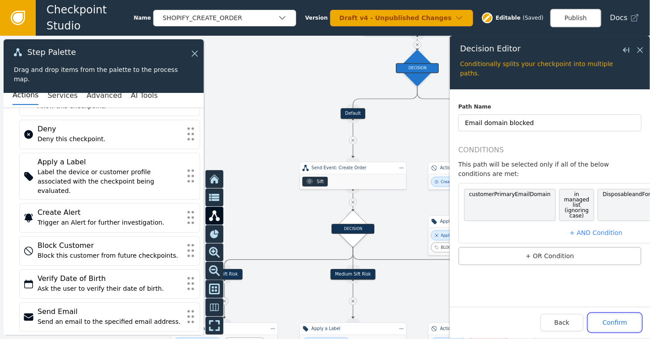
click at [614, 322] on button "Confirm" at bounding box center [615, 322] width 52 height 17
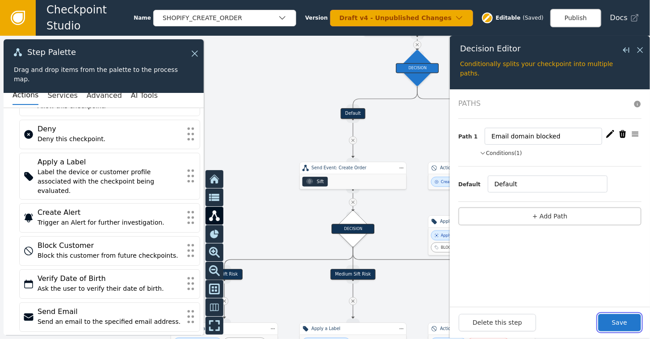
click at [614, 322] on button "Save" at bounding box center [619, 322] width 43 height 17
click at [643, 46] on icon at bounding box center [640, 50] width 10 height 10
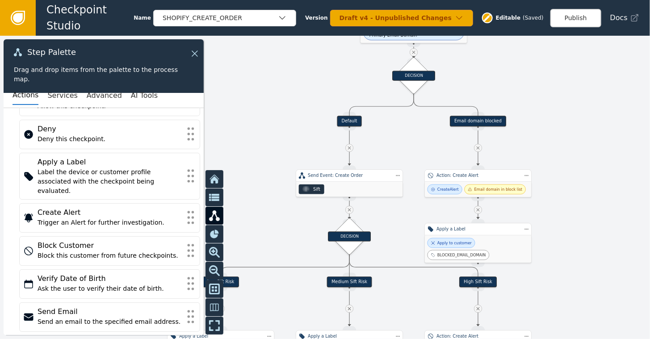
drag, startPoint x: 571, startPoint y: 105, endPoint x: 567, endPoint y: 113, distance: 8.4
click at [567, 113] on div at bounding box center [325, 187] width 650 height 303
click at [577, 18] on button "Publish" at bounding box center [575, 18] width 51 height 18
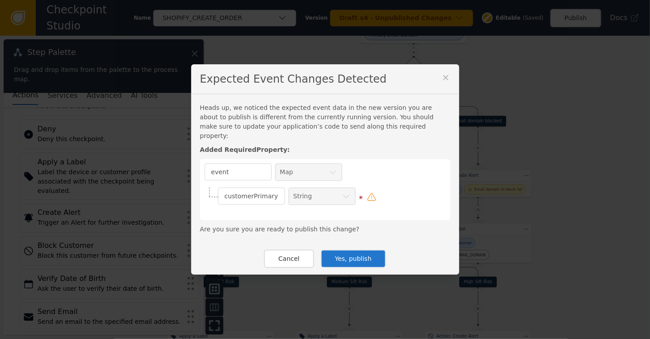
click at [340, 258] on button "Yes, publish" at bounding box center [353, 259] width 65 height 18
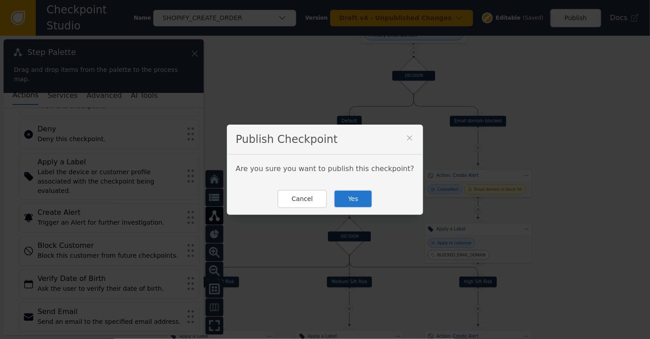
click at [346, 199] on button "Yes" at bounding box center [353, 199] width 39 height 18
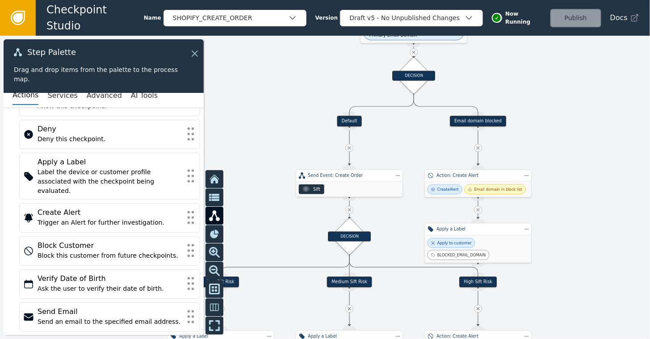
click at [637, 63] on div at bounding box center [325, 187] width 650 height 303
